Goal: Information Seeking & Learning: Learn about a topic

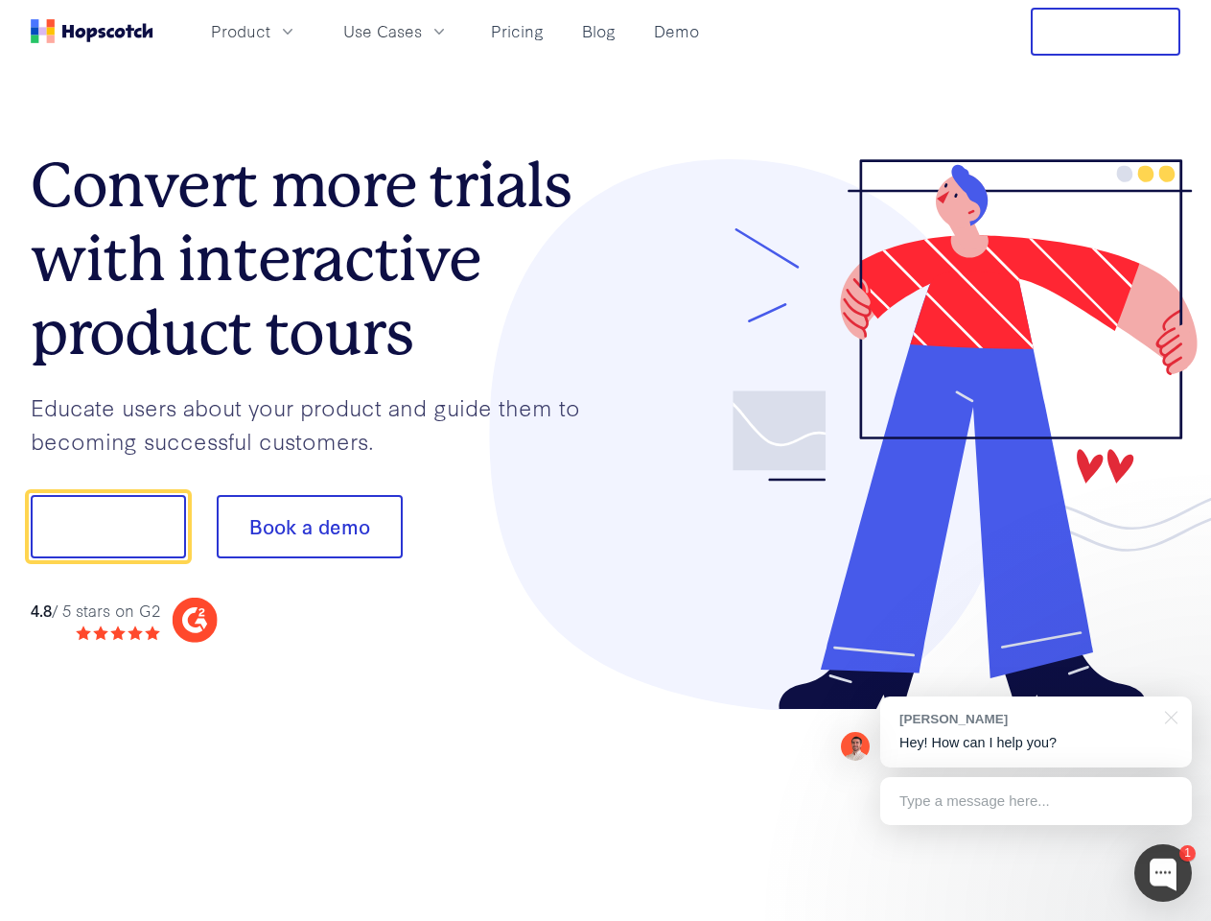
click at [606, 460] on div at bounding box center [893, 434] width 575 height 551
click at [270, 31] on span "Product" at bounding box center [240, 31] width 59 height 24
click at [422, 31] on span "Use Cases" at bounding box center [382, 31] width 79 height 24
click at [1106, 32] on button "Free Trial" at bounding box center [1106, 32] width 150 height 48
click at [107, 526] on button "Show me!" at bounding box center [108, 526] width 155 height 63
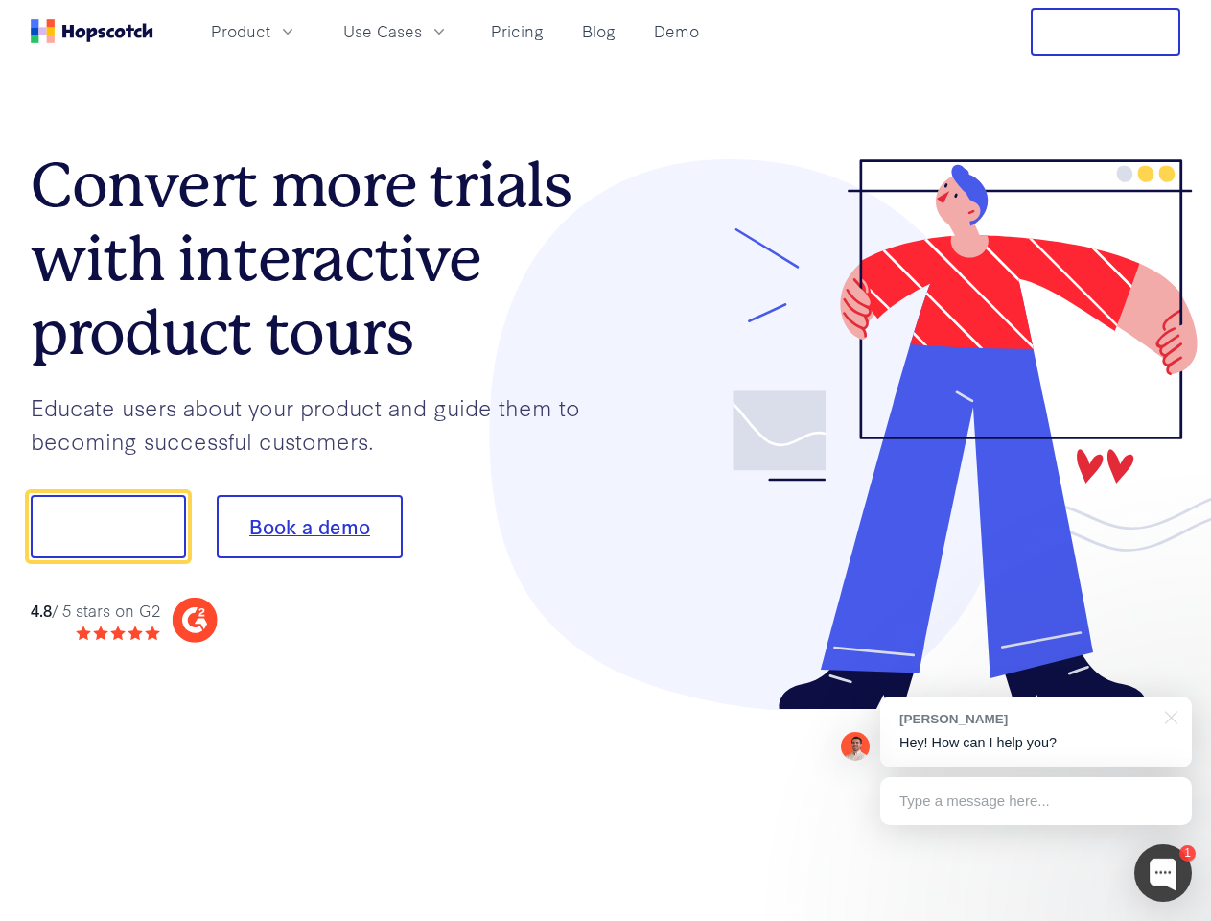
click at [309, 526] on button "Book a demo" at bounding box center [310, 526] width 186 height 63
click at [1163, 873] on div at bounding box center [1163, 873] width 58 height 58
click at [1036, 732] on div "[PERSON_NAME] Hey! How can I help you?" at bounding box center [1036, 731] width 312 height 71
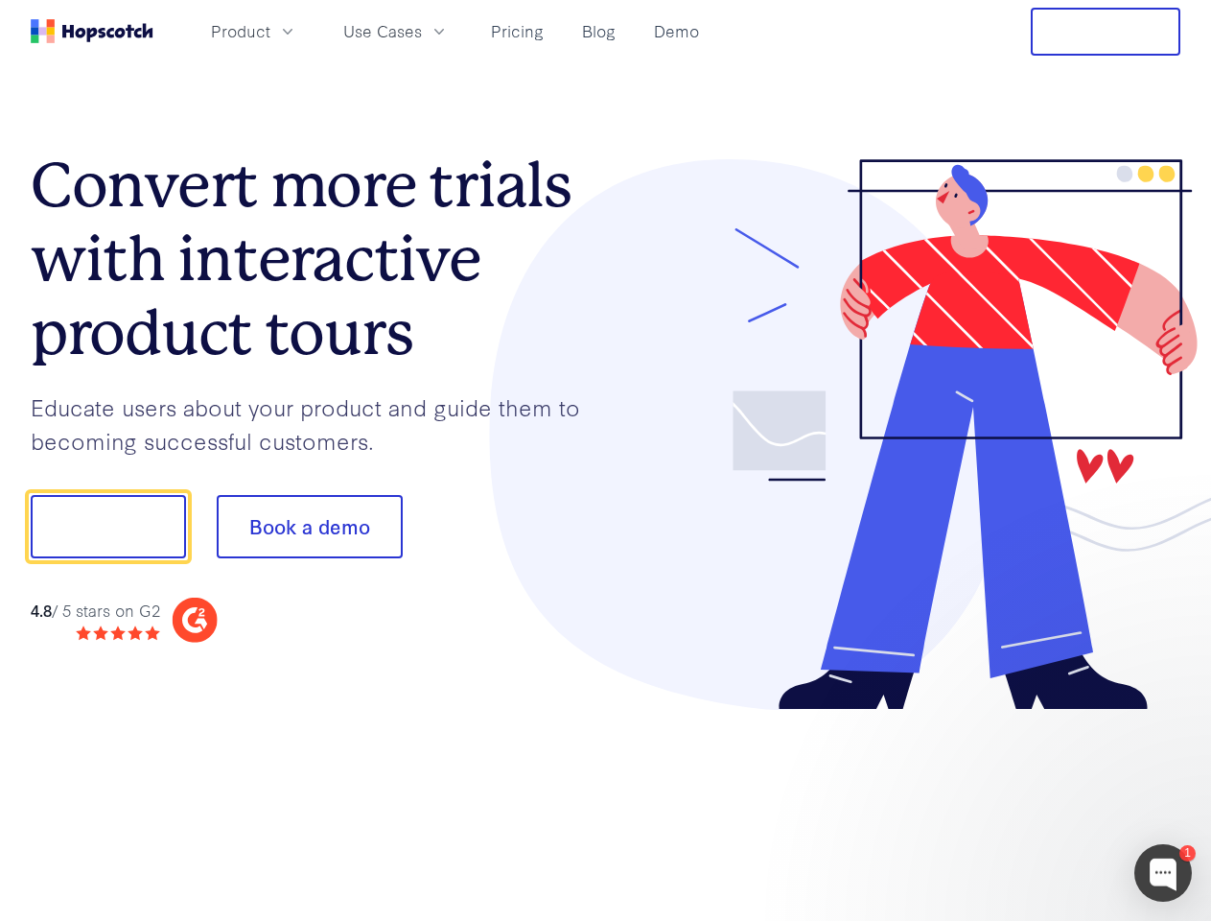
click at [1168, 715] on div at bounding box center [1012, 524] width 360 height 640
click at [1036, 801] on div at bounding box center [1012, 652] width 360 height 383
